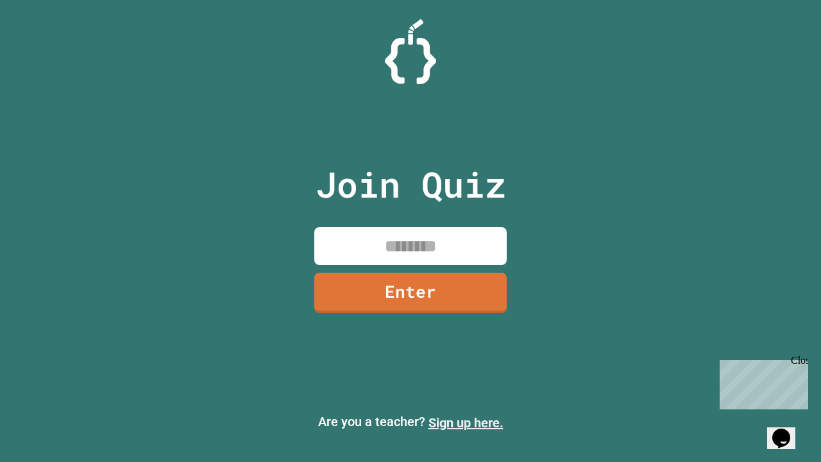
click at [466, 423] on link "Sign up here." at bounding box center [466, 422] width 75 height 15
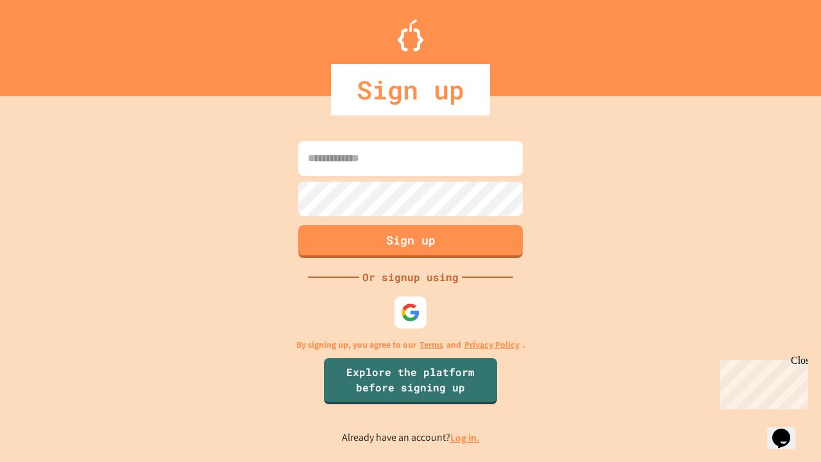
click at [466, 438] on link "Log in." at bounding box center [465, 437] width 30 height 13
